Goal: Find specific page/section: Find specific page/section

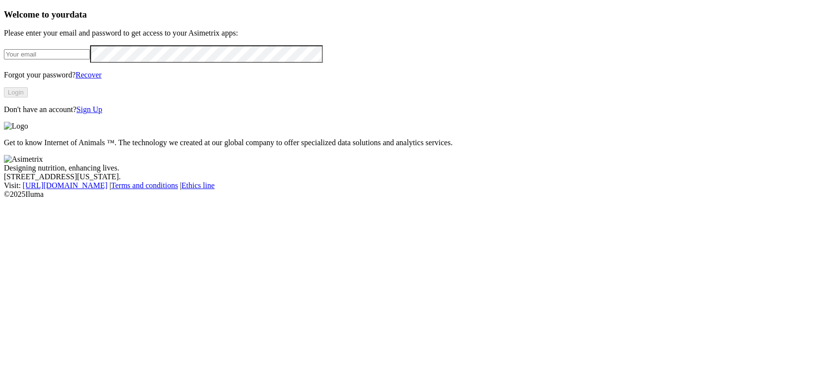
type input "[PERSON_NAME][EMAIL_ADDRESS][PERSON_NAME][DOMAIN_NAME]"
click at [28, 97] on button "Login" at bounding box center [16, 92] width 24 height 10
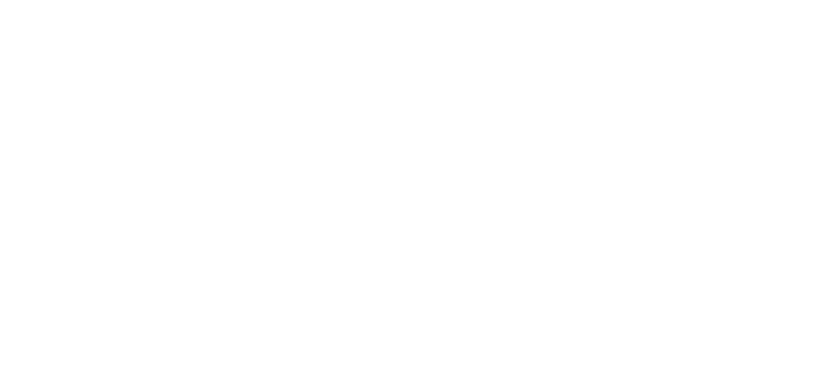
scroll to position [979, 0]
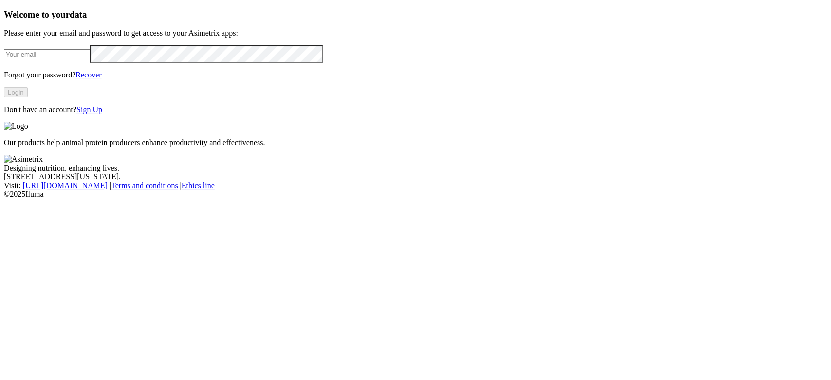
type input "[PERSON_NAME][EMAIL_ADDRESS][PERSON_NAME][DOMAIN_NAME]"
click at [102, 113] on link "Sign Up" at bounding box center [89, 109] width 26 height 8
type input "[PERSON_NAME][EMAIL_ADDRESS][PERSON_NAME][DOMAIN_NAME]"
click at [28, 97] on button "Login" at bounding box center [16, 92] width 24 height 10
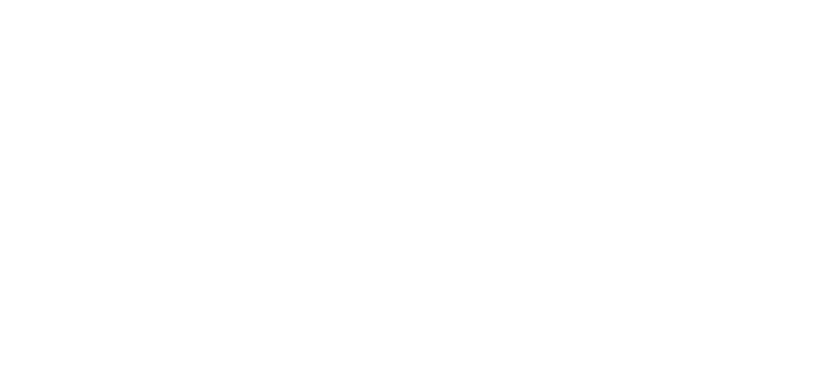
drag, startPoint x: 659, startPoint y: 147, endPoint x: 699, endPoint y: 146, distance: 39.9
